Goal: Task Accomplishment & Management: Manage account settings

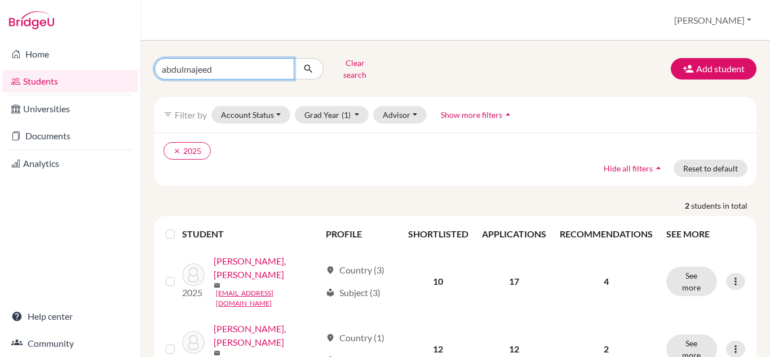
click at [280, 64] on input "abdulmajeed" at bounding box center [224, 68] width 140 height 21
click at [218, 59] on input "Find student by name..." at bounding box center [224, 68] width 140 height 21
type input "feras"
click button "submit" at bounding box center [309, 68] width 30 height 21
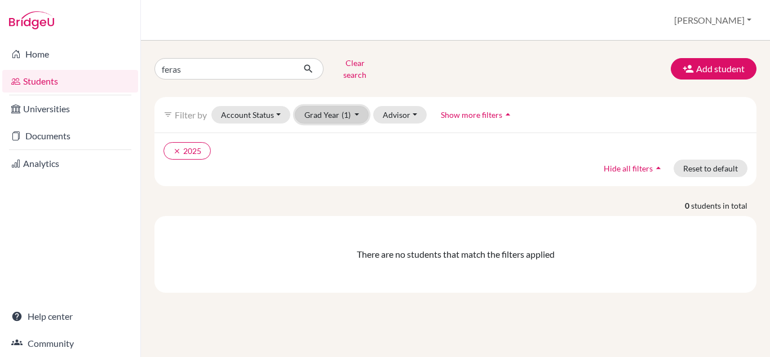
click at [350, 112] on button "Grad Year (1)" at bounding box center [332, 114] width 74 height 17
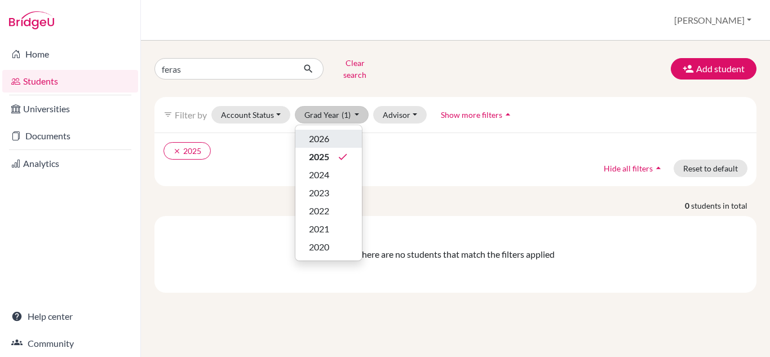
click at [344, 132] on div "2026" at bounding box center [328, 139] width 39 height 14
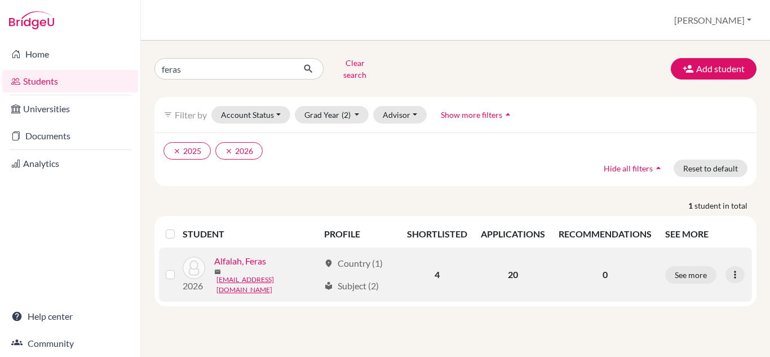
click at [253, 254] on link "Alfalah, Feras" at bounding box center [240, 261] width 52 height 14
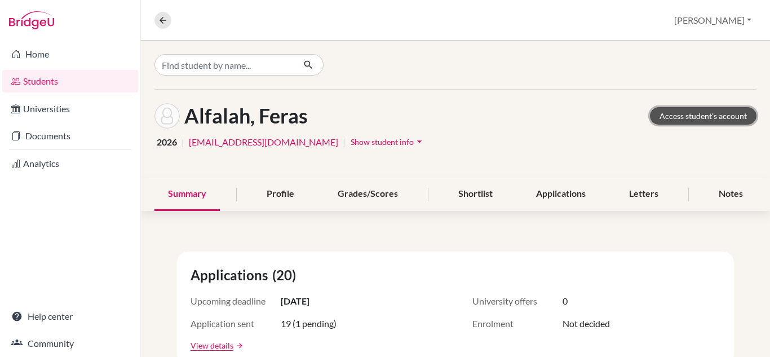
click at [697, 121] on link "Access student's account" at bounding box center [703, 115] width 107 height 17
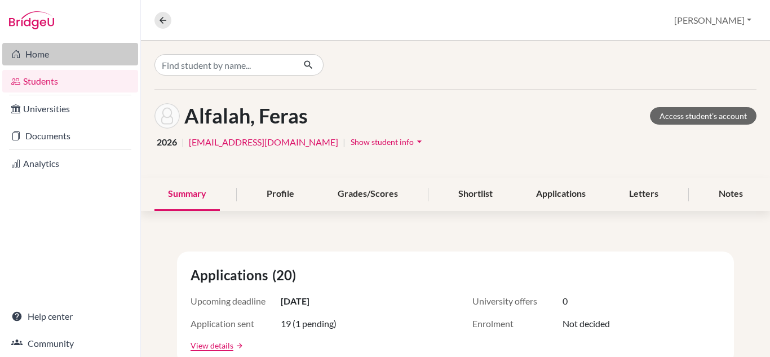
click at [41, 60] on link "Home" at bounding box center [70, 54] width 136 height 23
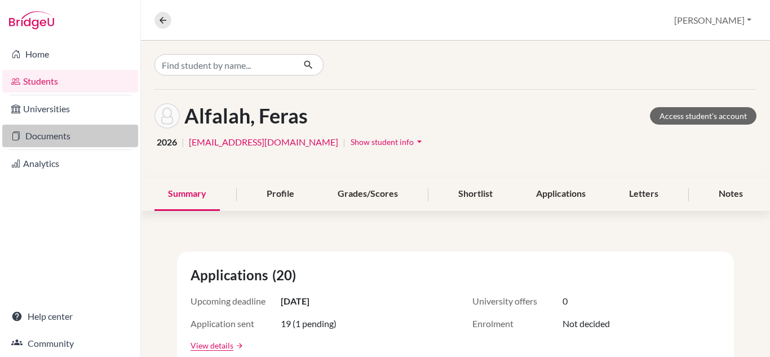
click at [70, 135] on link "Documents" at bounding box center [70, 136] width 136 height 23
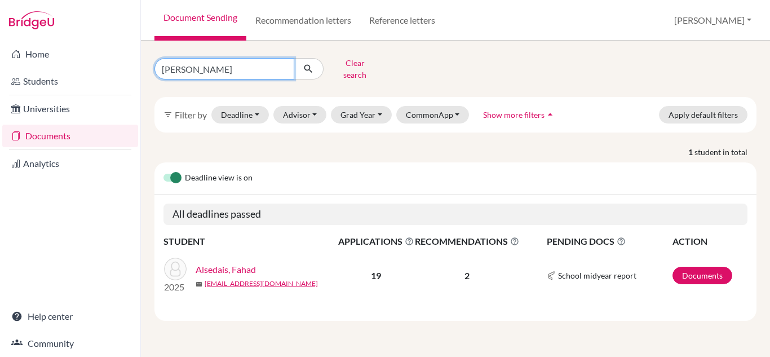
click at [233, 65] on input "fahad alsedais" at bounding box center [224, 68] width 140 height 21
type input "feras"
click button "submit" at bounding box center [309, 68] width 30 height 21
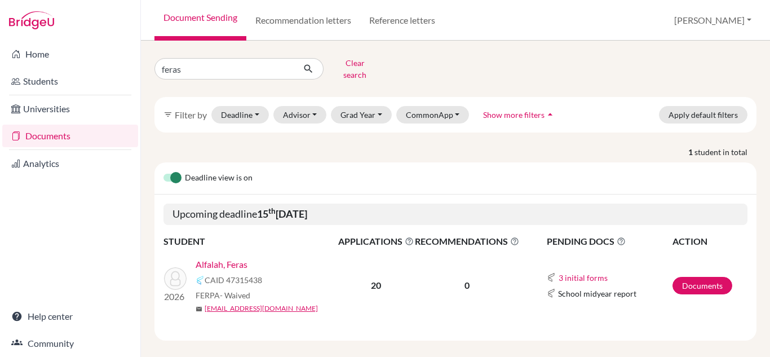
click at [238, 258] on link "Alfalah, Feras" at bounding box center [222, 265] width 52 height 14
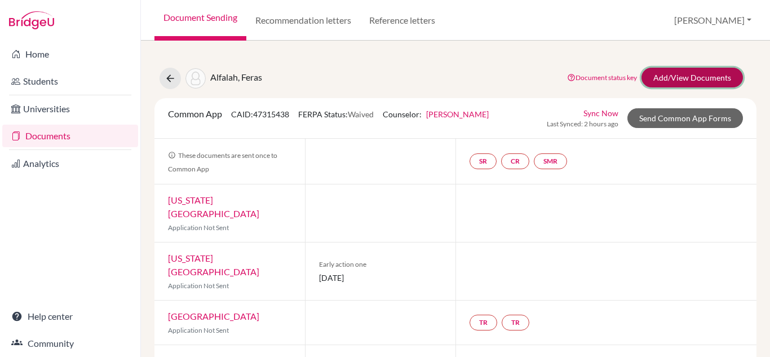
click at [703, 76] on link "Add/View Documents" at bounding box center [691, 78] width 101 height 20
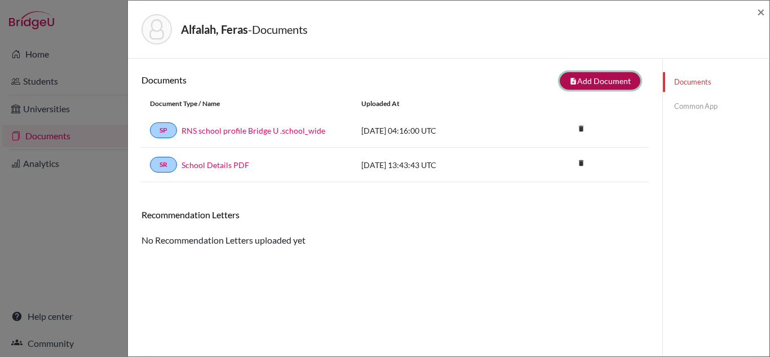
click at [601, 88] on button "note_add Add Document" at bounding box center [600, 80] width 81 height 17
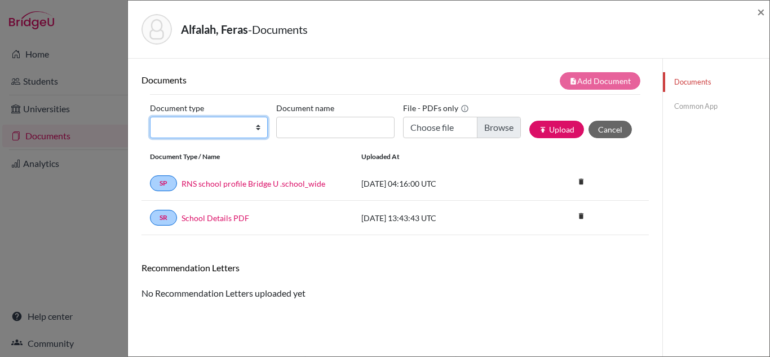
click at [203, 128] on select "Change explanation for Common App reports Counselor recommendation Internationa…" at bounding box center [209, 127] width 118 height 21
select select "45"
click at [150, 117] on select "Change explanation for Common App reports Counselor recommendation Internationa…" at bounding box center [209, 127] width 118 height 21
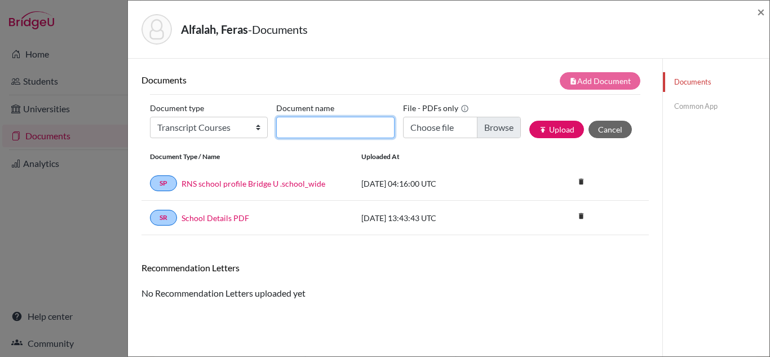
click at [291, 131] on input "Document name" at bounding box center [335, 127] width 118 height 21
type input "Current Courses"
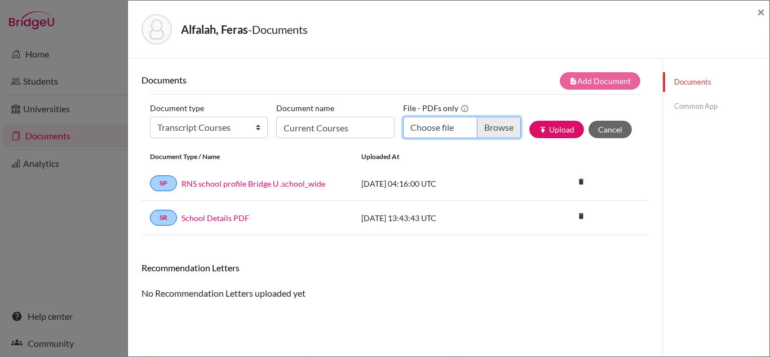
click at [493, 130] on input "Choose file" at bounding box center [462, 127] width 118 height 21
click at [481, 127] on input "Choose file" at bounding box center [462, 127] width 118 height 21
type input "C:\fakepath\2025-2026 Current Courses ADP.pdf"
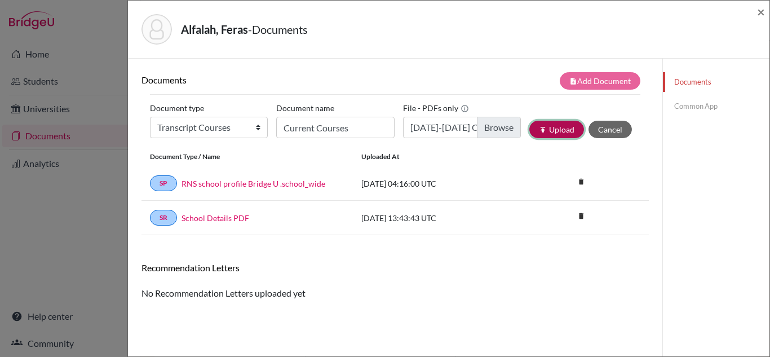
click at [545, 126] on button "publish Upload" at bounding box center [556, 129] width 55 height 17
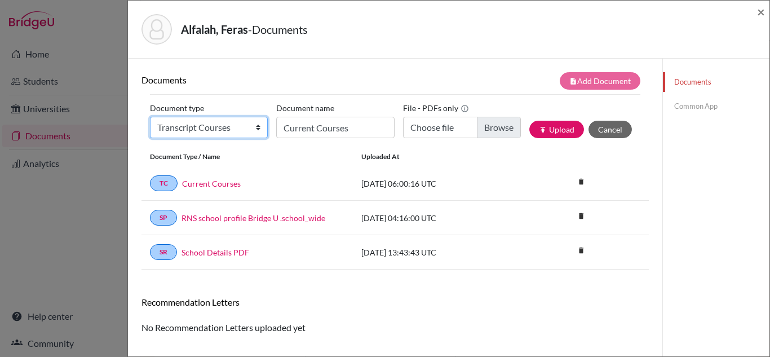
click at [239, 131] on select "Change explanation for Common App reports Counselor recommendation Internationa…" at bounding box center [209, 127] width 118 height 21
select select "2"
click at [150, 117] on select "Change explanation for Common App reports Counselor recommendation Internationa…" at bounding box center [209, 127] width 118 height 21
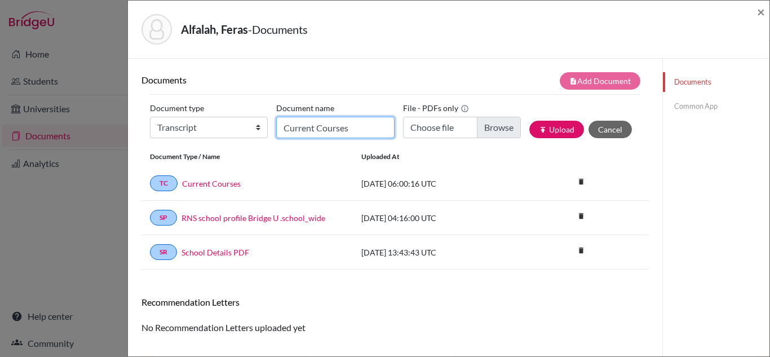
click at [335, 132] on input "Current Courses" at bounding box center [335, 127] width 118 height 21
type input "Official transcript"
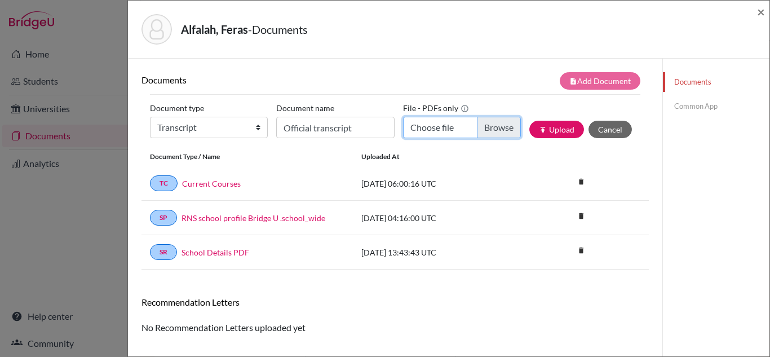
click at [503, 125] on input "Choose file" at bounding box center [462, 127] width 118 height 21
click at [486, 129] on input "Choose file" at bounding box center [462, 127] width 118 height 21
type input "C:\fakepath\Feras Alfalah transcript.pdf"
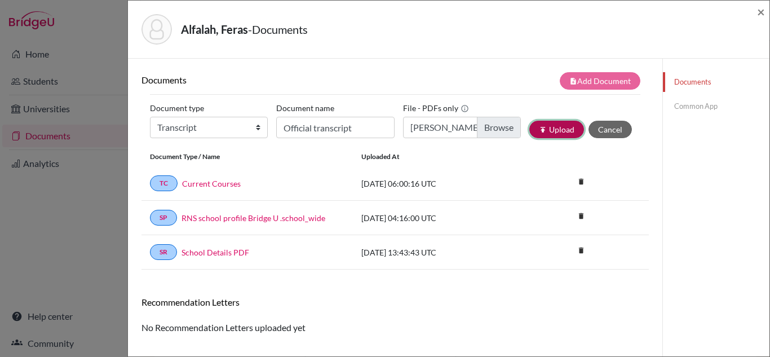
click at [570, 129] on button "publish Upload" at bounding box center [556, 129] width 55 height 17
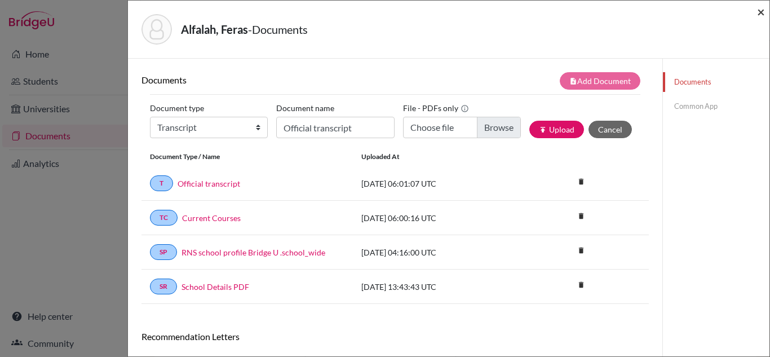
click at [760, 12] on span "×" at bounding box center [761, 11] width 8 height 16
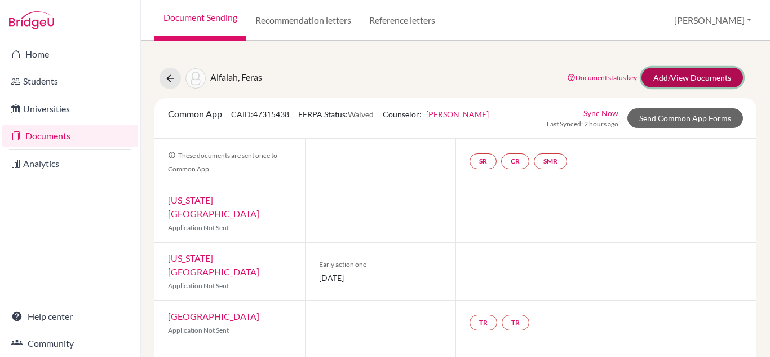
click at [662, 81] on link "Add/View Documents" at bounding box center [691, 78] width 101 height 20
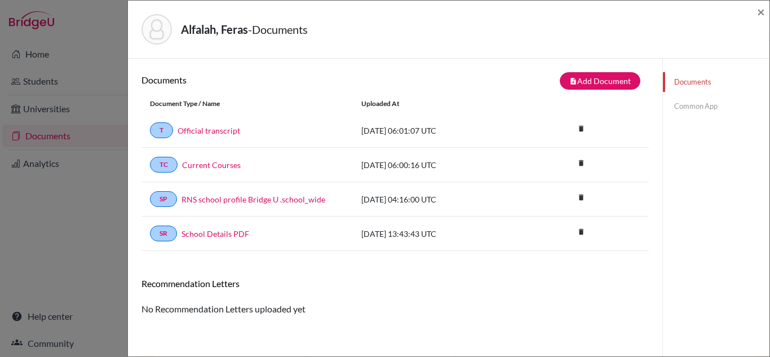
click at [672, 107] on link "Common App" at bounding box center [716, 106] width 107 height 20
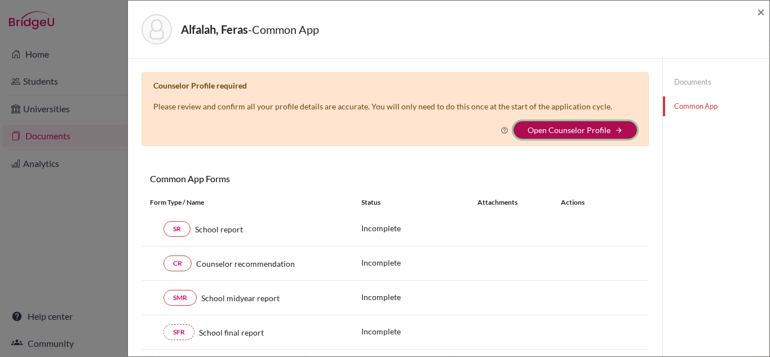
click at [548, 135] on button "Open Counselor Profile arrow_forward" at bounding box center [574, 129] width 123 height 17
click at [605, 127] on button "Open Counselor Profile arrow_forward" at bounding box center [574, 129] width 123 height 17
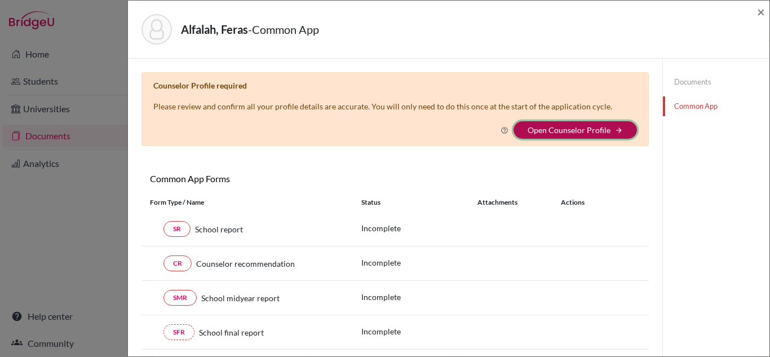
click at [605, 127] on button "Open Counselor Profile arrow_forward" at bounding box center [574, 129] width 123 height 17
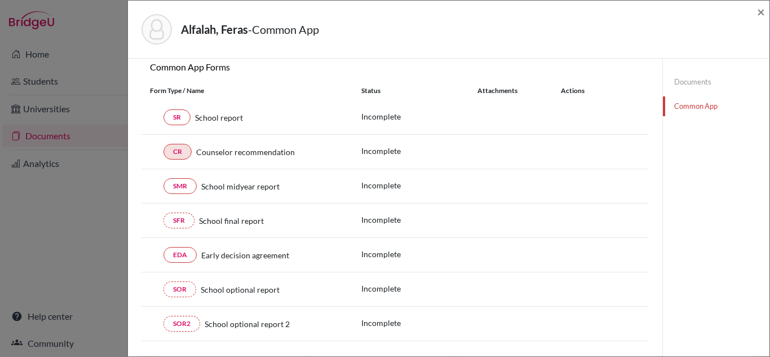
scroll to position [113, 0]
click at [181, 112] on link "SR" at bounding box center [176, 116] width 27 height 16
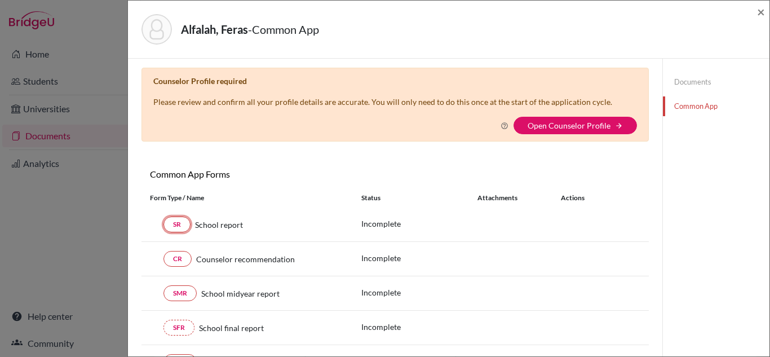
scroll to position [0, 0]
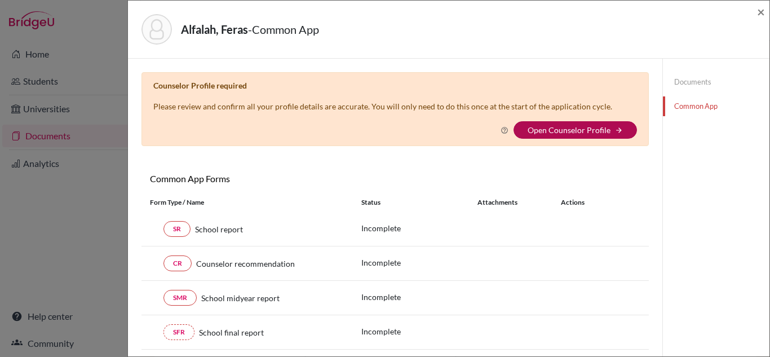
click at [532, 129] on link "Open Counselor Profile" at bounding box center [569, 130] width 83 height 10
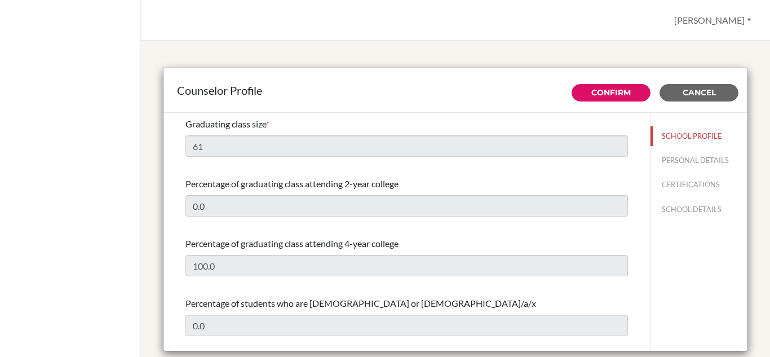
select select "1"
select select "354006"
click at [687, 161] on button "PERSONAL DETAILS" at bounding box center [698, 160] width 97 height 20
type input "[PERSON_NAME]"
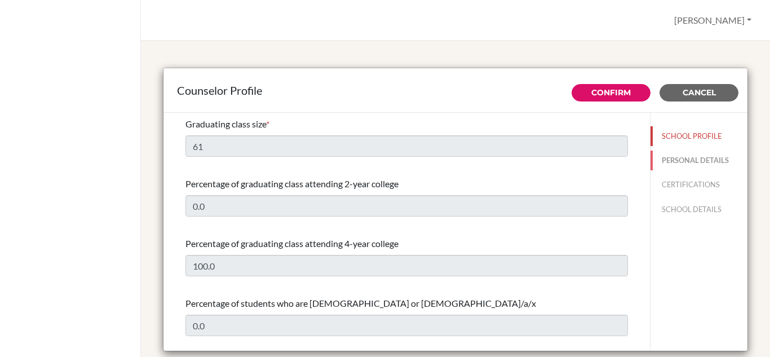
type input "Head School Counselor"
type input "966.538886348"
type input "[PERSON_NAME][EMAIL_ADDRESS][DOMAIN_NAME]"
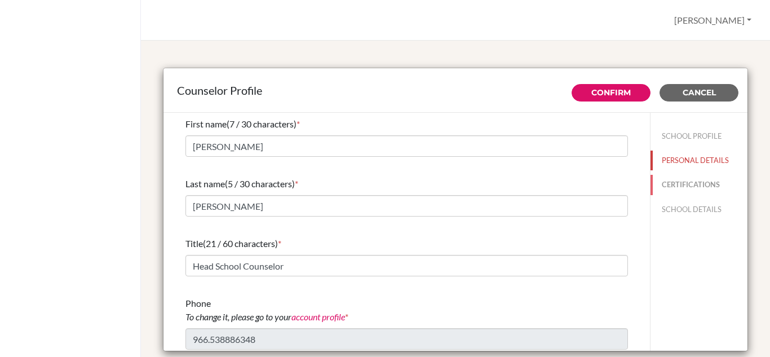
click at [689, 184] on button "CERTIFICATIONS" at bounding box center [698, 185] width 97 height 20
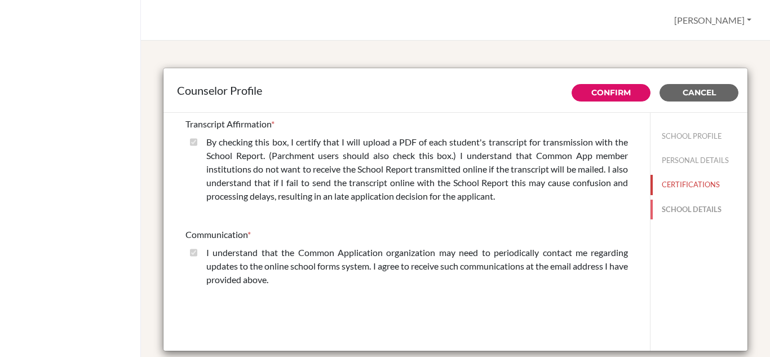
click at [689, 203] on button "SCHOOL DETAILS" at bounding box center [698, 210] width 97 height 20
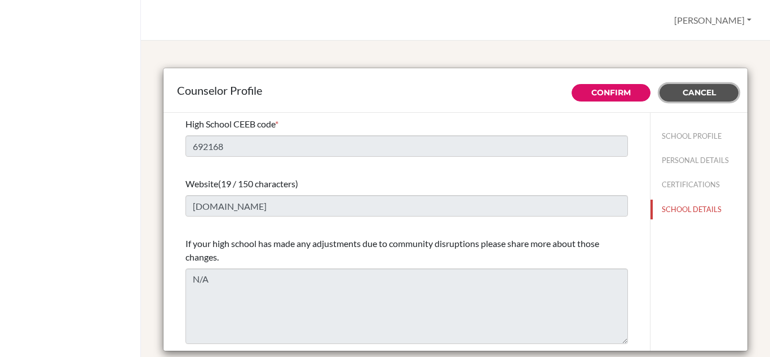
click at [702, 96] on span "Cancel" at bounding box center [699, 92] width 33 height 10
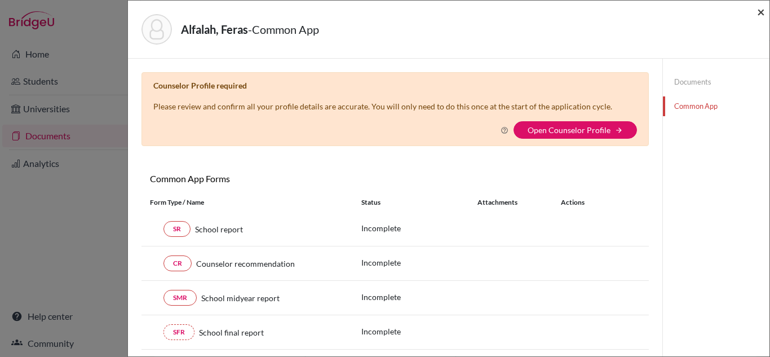
click at [763, 14] on span "×" at bounding box center [761, 11] width 8 height 16
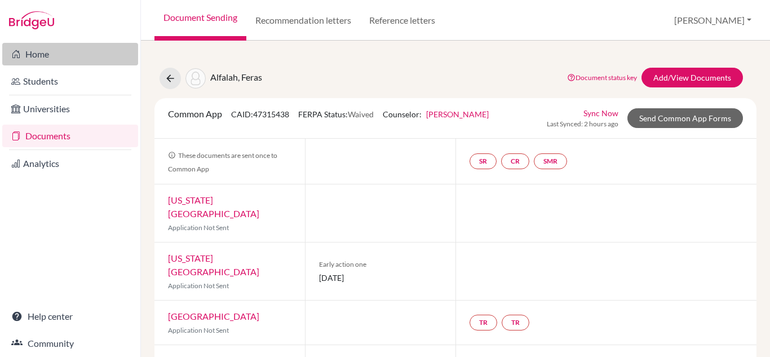
click at [27, 50] on link "Home" at bounding box center [70, 54] width 136 height 23
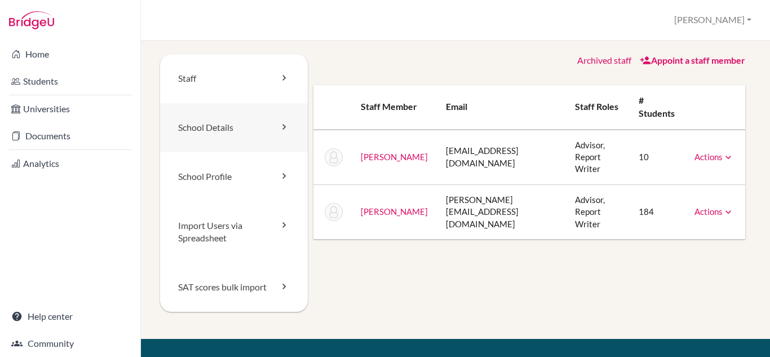
click at [259, 118] on link "School Details" at bounding box center [234, 127] width 148 height 49
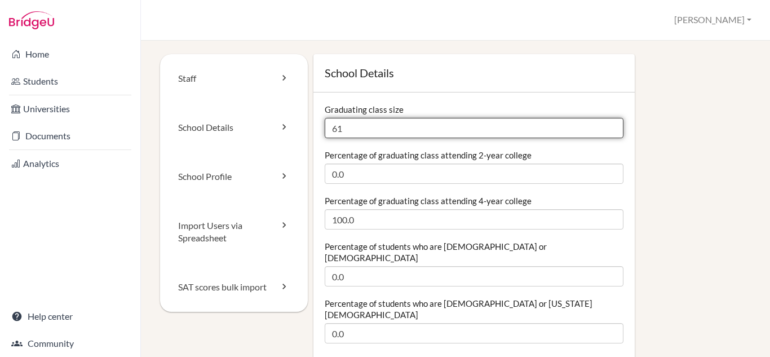
click at [347, 126] on input "61" at bounding box center [474, 128] width 299 height 20
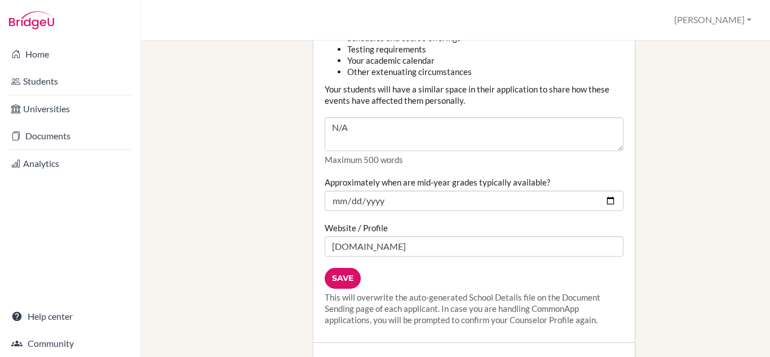
scroll to position [1465, 0]
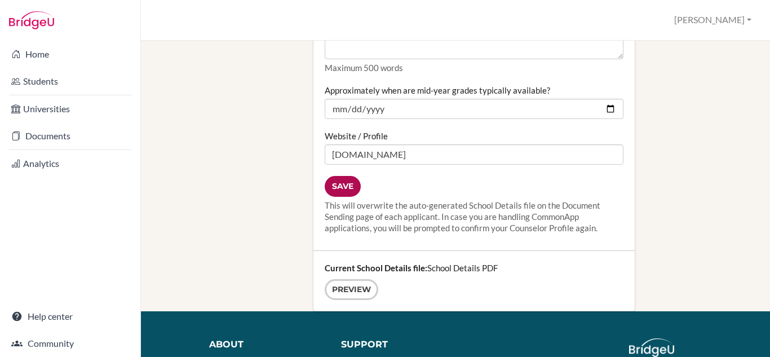
type input "63"
click at [340, 176] on input "Save" at bounding box center [343, 186] width 36 height 21
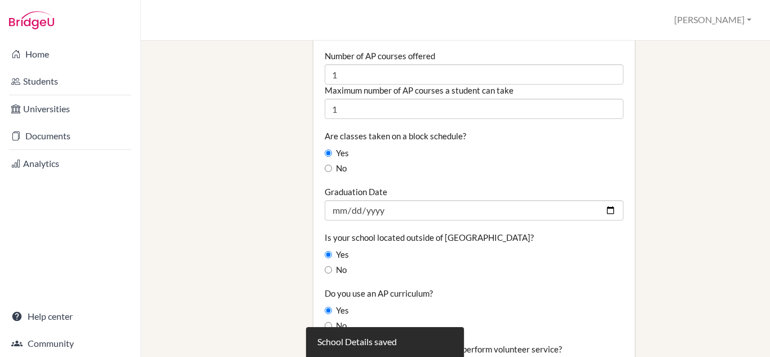
scroll to position [845, 0]
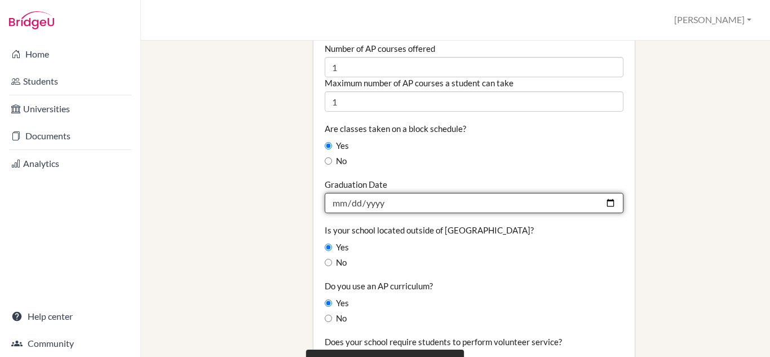
click at [364, 193] on input "2025-06-09" at bounding box center [474, 203] width 299 height 20
click at [366, 193] on input "2025-06-09" at bounding box center [474, 203] width 299 height 20
click at [603, 193] on input "2025-06-09" at bounding box center [474, 203] width 299 height 20
type input "2026-06-25"
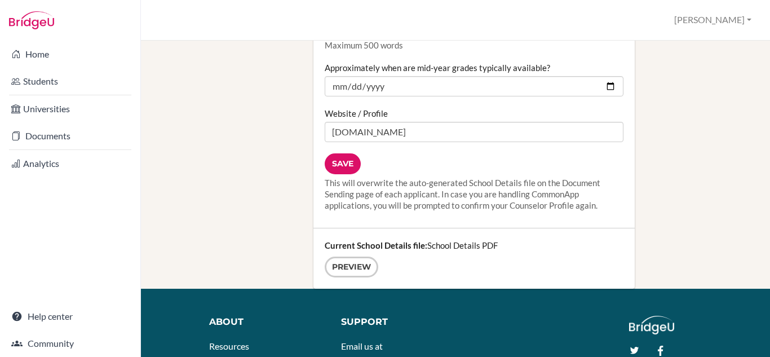
scroll to position [1522, 0]
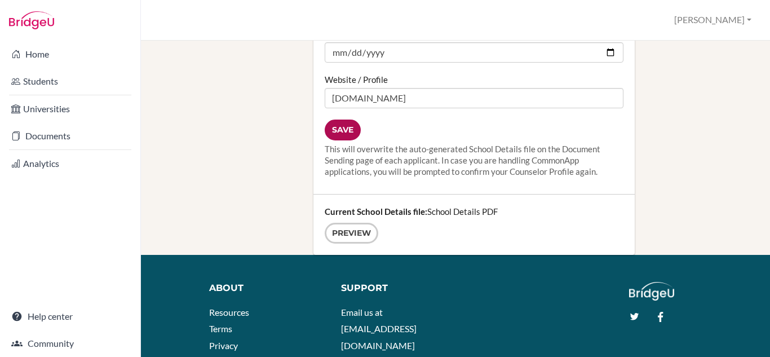
click at [340, 119] on input "Save" at bounding box center [343, 129] width 36 height 21
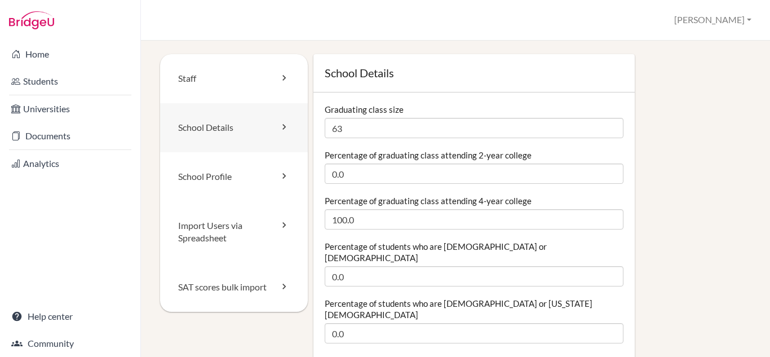
click at [247, 132] on link "School Details" at bounding box center [234, 127] width 148 height 49
click at [36, 58] on link "Home" at bounding box center [70, 54] width 136 height 23
